Goal: Task Accomplishment & Management: Manage account settings

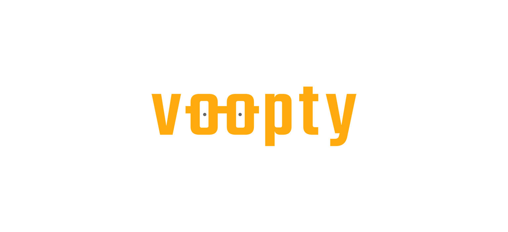
select select "**"
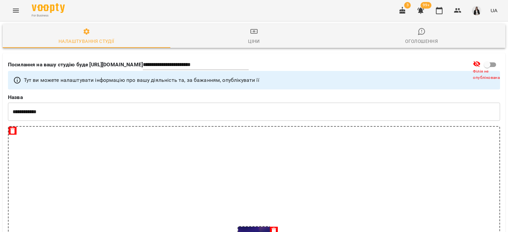
click at [13, 14] on icon "Menu" at bounding box center [16, 11] width 8 height 8
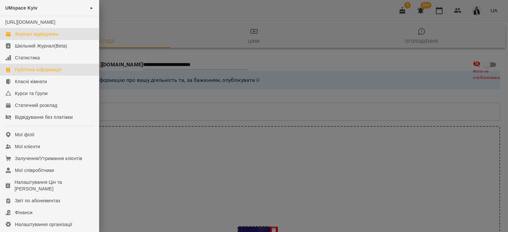
click at [39, 37] on div "Журнал відвідувань" at bounding box center [37, 34] width 44 height 7
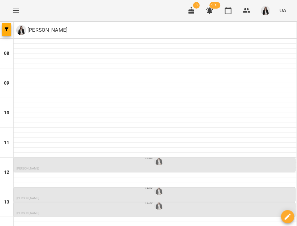
scroll to position [85, 0]
click at [72, 167] on p "[PERSON_NAME]" at bounding box center [155, 169] width 277 height 5
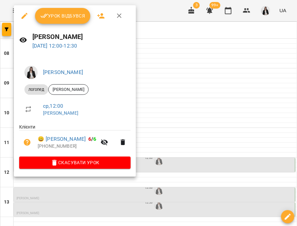
click at [47, 19] on icon "button" at bounding box center [44, 16] width 8 height 8
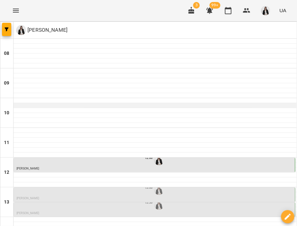
scroll to position [82, 0]
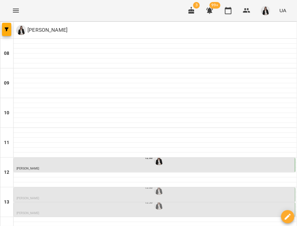
click at [66, 184] on div "13:00" at bounding box center [155, 190] width 277 height 13
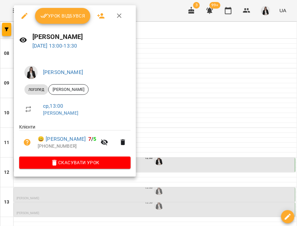
click at [50, 18] on span "Урок відбувся" at bounding box center [62, 16] width 45 height 8
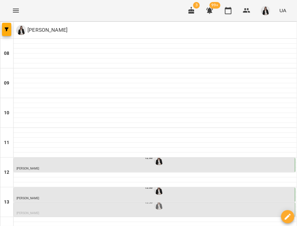
scroll to position [78, 0]
click at [44, 199] on div "13:30" at bounding box center [155, 205] width 277 height 13
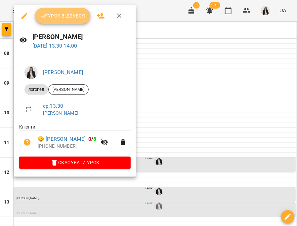
click at [52, 15] on span "Урок відбувся" at bounding box center [62, 16] width 45 height 8
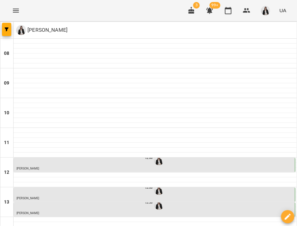
scroll to position [143, 0]
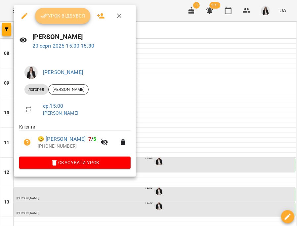
click at [51, 18] on span "Урок відбувся" at bounding box center [62, 16] width 45 height 8
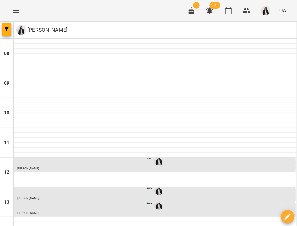
scroll to position [198, 0]
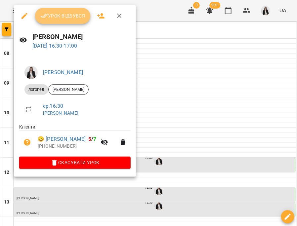
click at [61, 21] on button "Урок відбувся" at bounding box center [63, 16] width 56 height 16
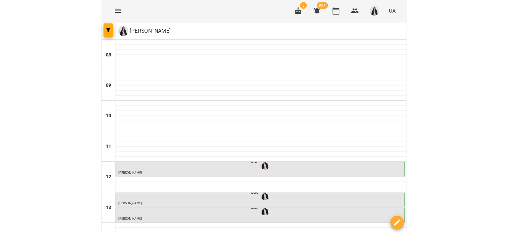
scroll to position [218, 0]
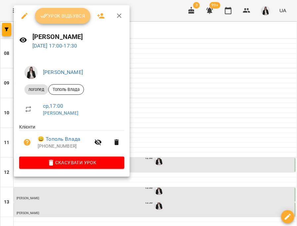
click at [52, 17] on span "Урок відбувся" at bounding box center [62, 16] width 45 height 8
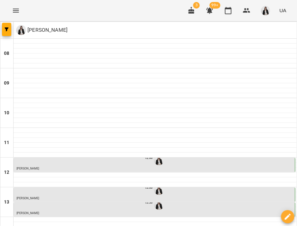
scroll to position [183, 0]
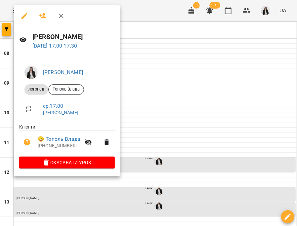
click at [176, 102] on div at bounding box center [148, 113] width 297 height 226
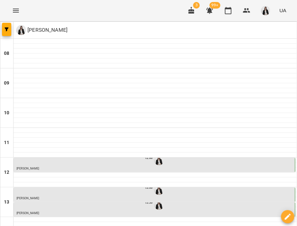
scroll to position [19, 0]
click at [8, 28] on icon "button" at bounding box center [7, 29] width 4 height 4
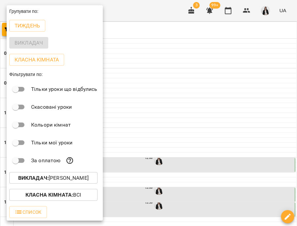
click at [146, 32] on div at bounding box center [148, 113] width 297 height 226
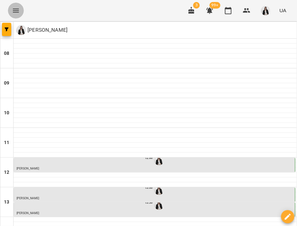
click at [14, 15] on button "Menu" at bounding box center [16, 11] width 16 height 16
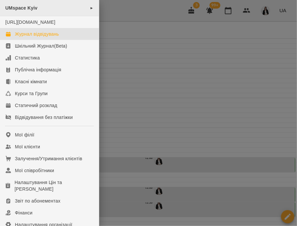
click at [24, 11] on div "UMspace Kyiv ►" at bounding box center [49, 8] width 99 height 16
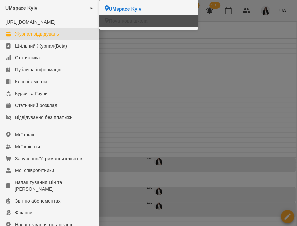
click at [111, 21] on span "Початкова школа" at bounding box center [128, 21] width 38 height 7
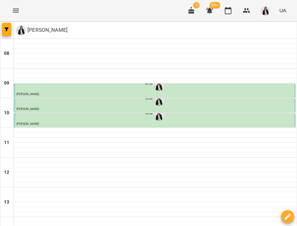
click at [18, 12] on icon "Menu" at bounding box center [16, 11] width 6 height 4
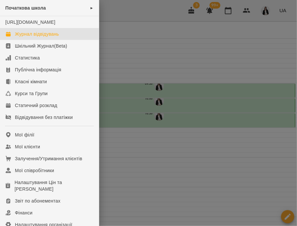
click at [218, 187] on div at bounding box center [148, 113] width 297 height 226
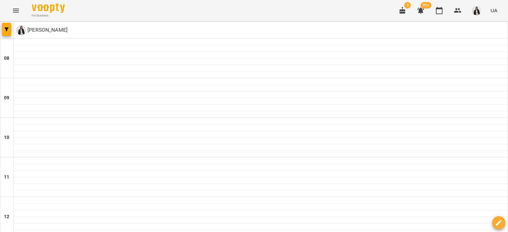
scroll to position [120, 0]
